Goal: Information Seeking & Learning: Learn about a topic

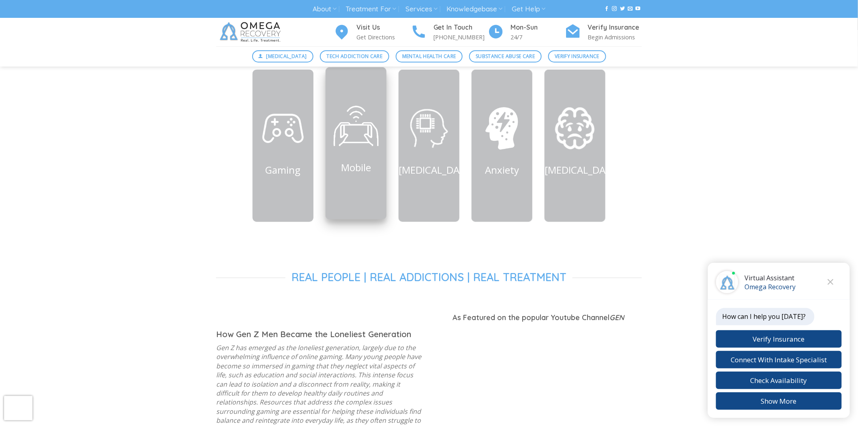
scroll to position [406, 0]
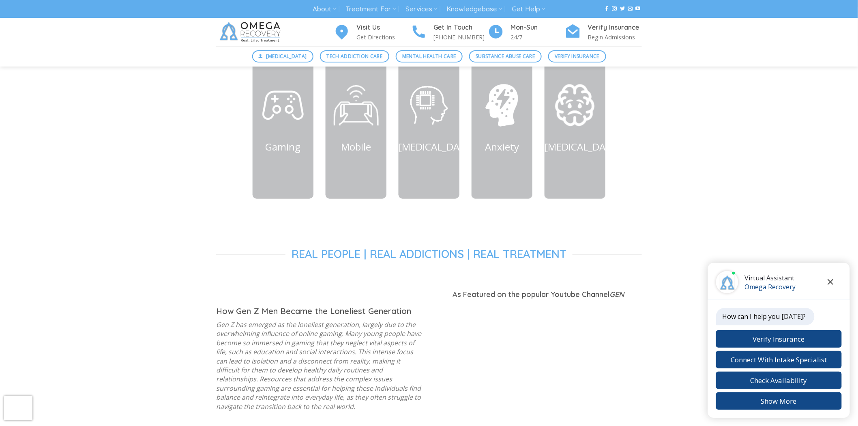
click at [829, 284] on icon "Close chat" at bounding box center [831, 282] width 6 height 6
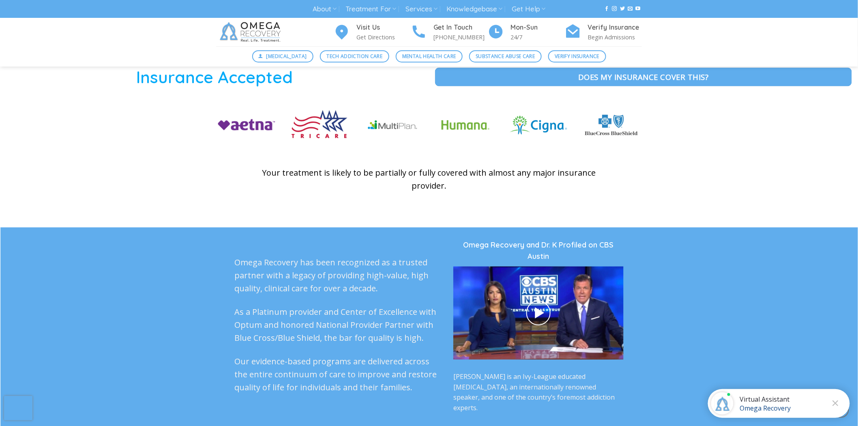
scroll to position [1847, 0]
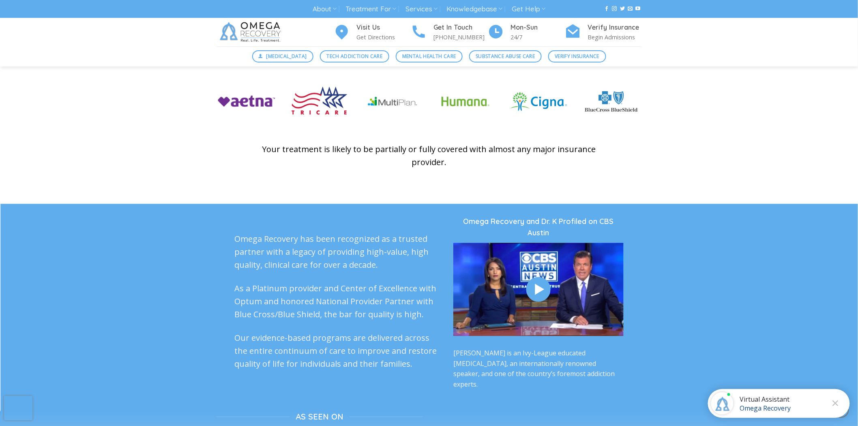
click at [534, 281] on icon at bounding box center [538, 290] width 15 height 18
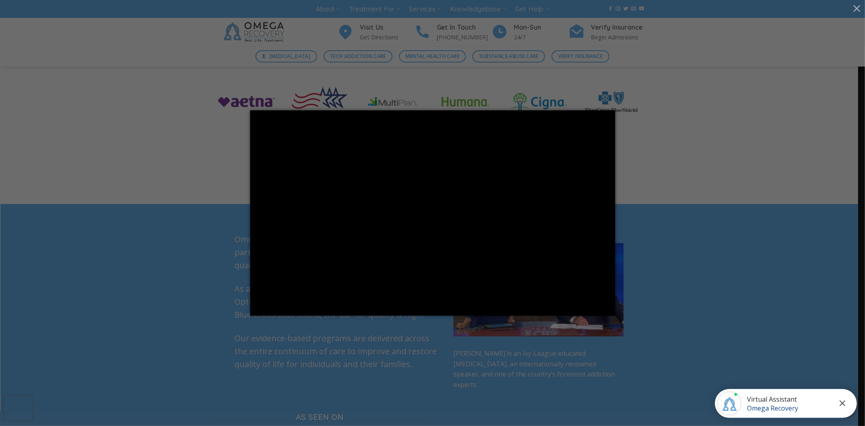
click at [839, 402] on icon "Close chat" at bounding box center [842, 403] width 6 height 6
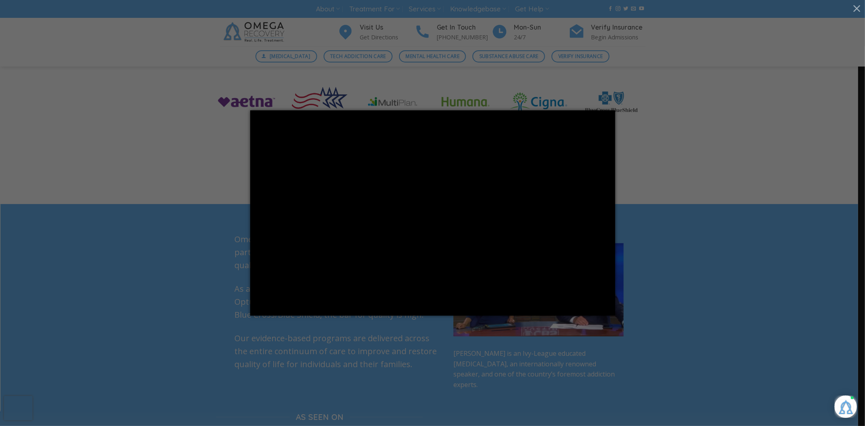
click at [673, 119] on div at bounding box center [432, 213] width 865 height 426
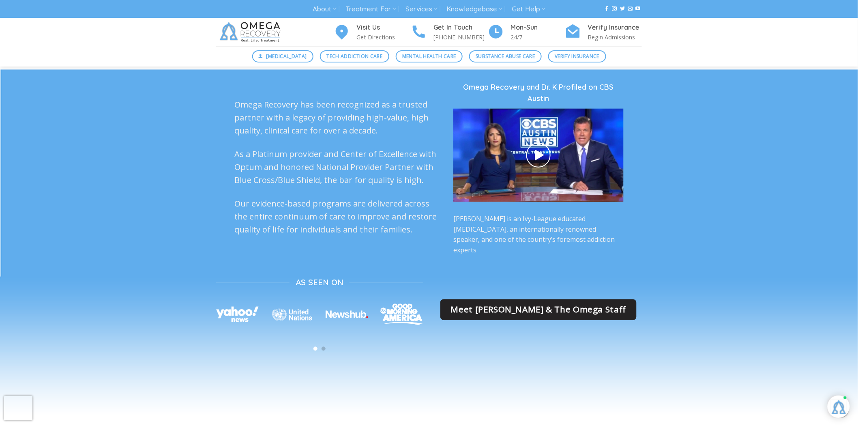
scroll to position [1982, 0]
click at [550, 300] on span "Meet Dr. Kardaras & The Omega Staff" at bounding box center [538, 306] width 175 height 13
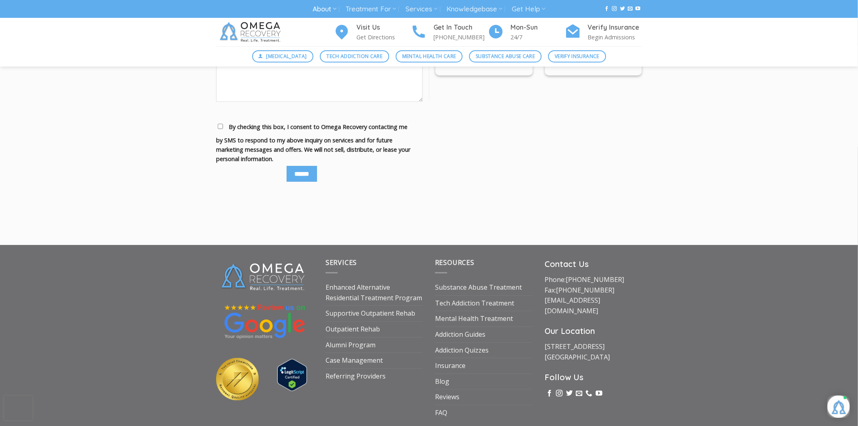
scroll to position [3875, 0]
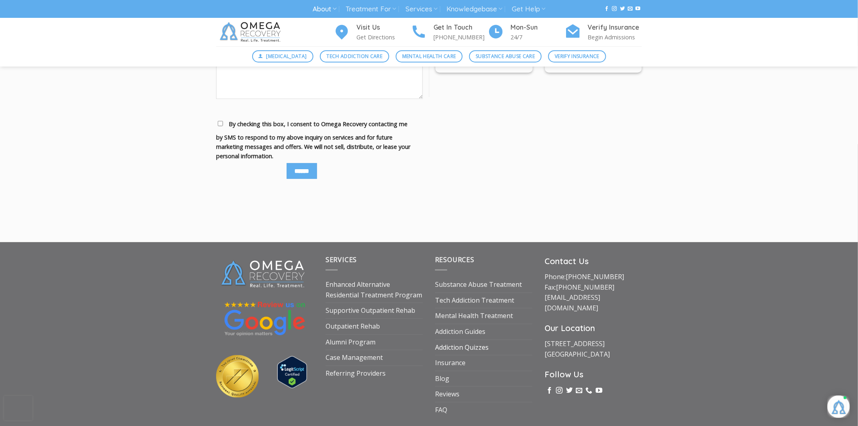
click at [463, 340] on link "Addiction Quizzes" at bounding box center [462, 347] width 54 height 15
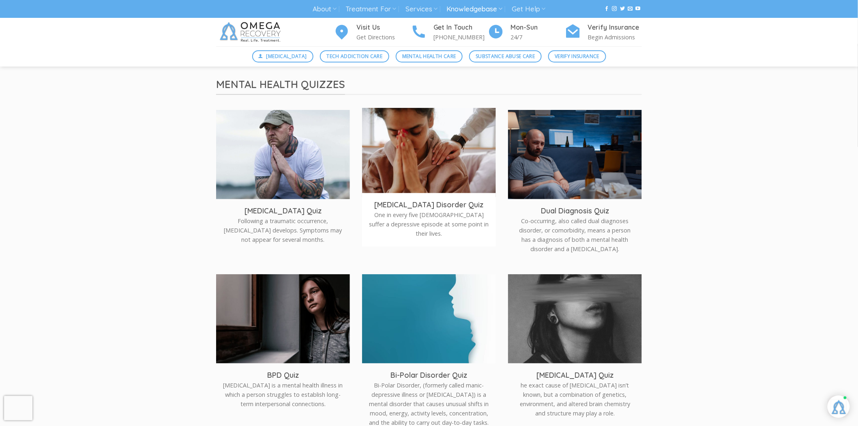
scroll to position [180, 0]
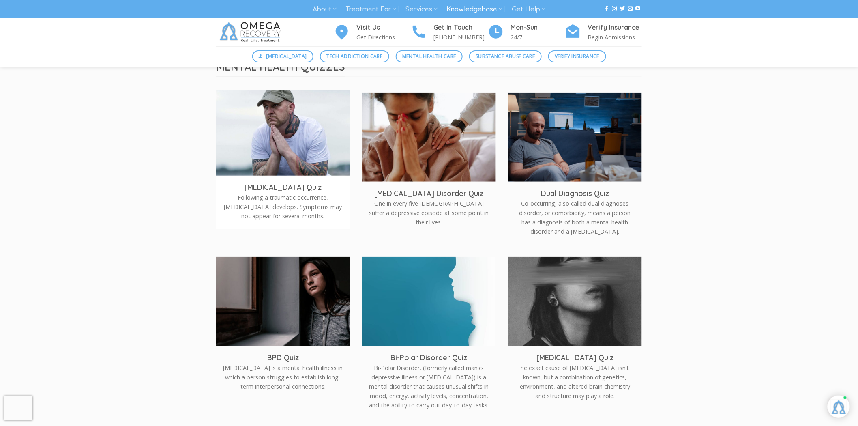
click at [273, 155] on img at bounding box center [283, 135] width 147 height 98
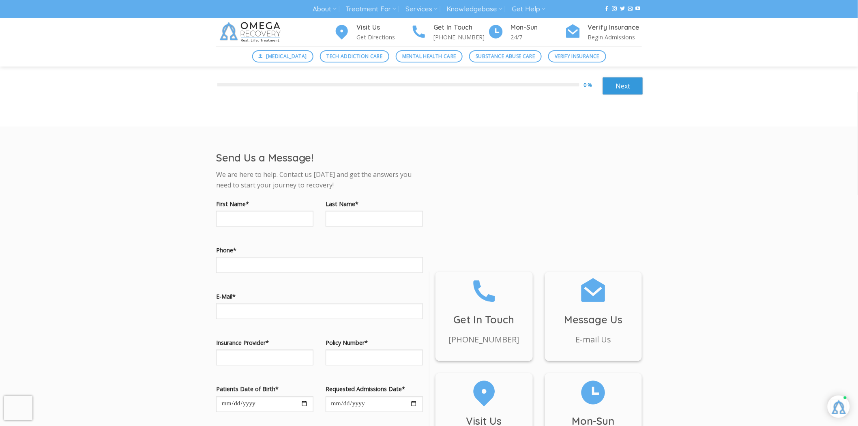
scroll to position [315, 0]
